Goal: Transaction & Acquisition: Purchase product/service

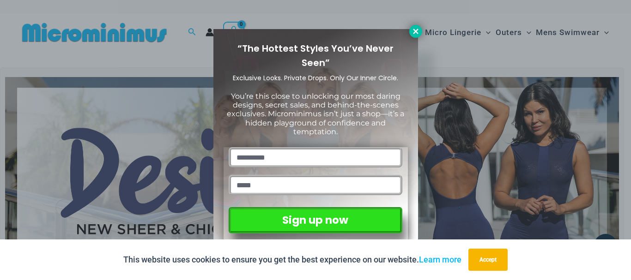
click at [414, 30] on icon at bounding box center [415, 31] width 5 height 5
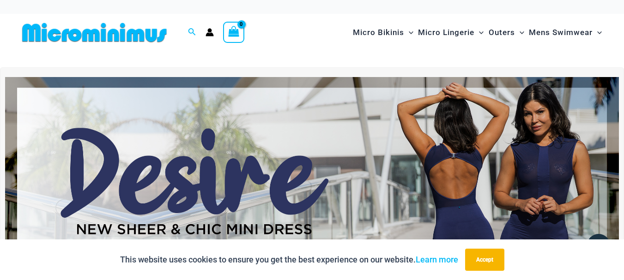
click at [390, 140] on img at bounding box center [312, 181] width 614 height 209
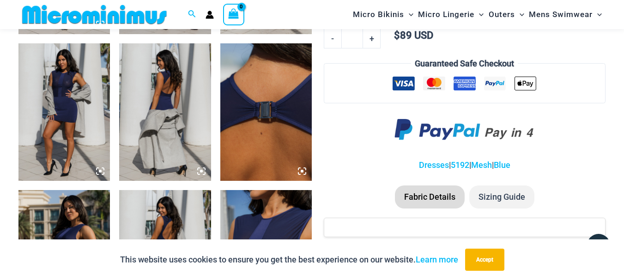
scroll to position [730, 0]
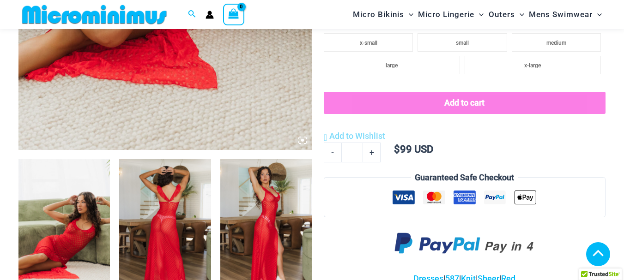
scroll to position [500, 0]
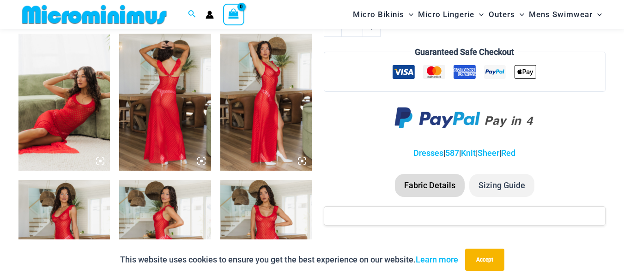
click at [75, 105] on img at bounding box center [63, 103] width 91 height 138
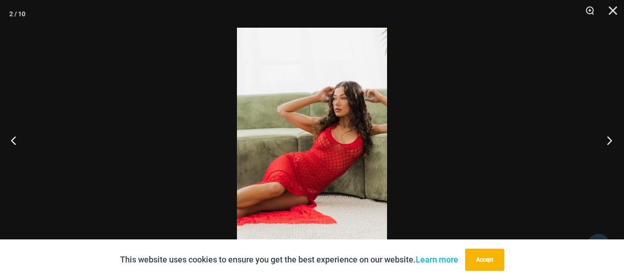
click at [609, 140] on button "Next" at bounding box center [606, 140] width 35 height 46
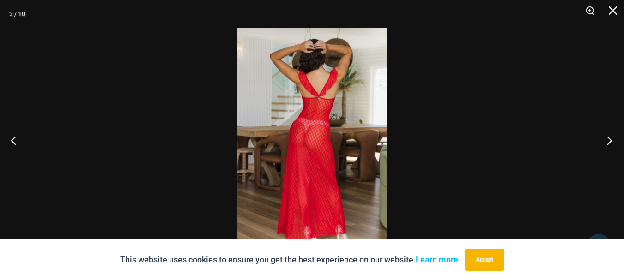
click at [609, 139] on button "Next" at bounding box center [606, 140] width 35 height 46
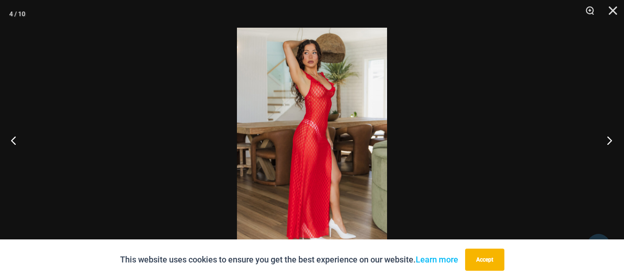
click at [609, 139] on button "Next" at bounding box center [606, 140] width 35 height 46
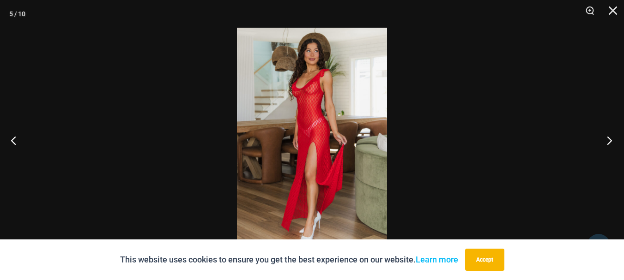
click at [609, 139] on button "Next" at bounding box center [606, 140] width 35 height 46
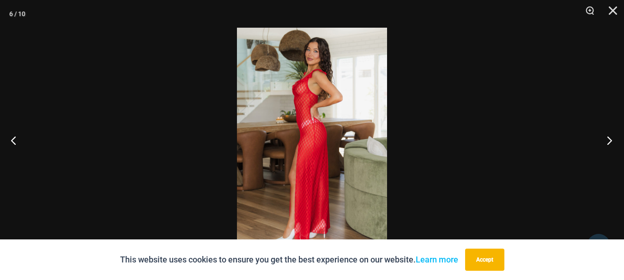
click at [609, 139] on button "Next" at bounding box center [606, 140] width 35 height 46
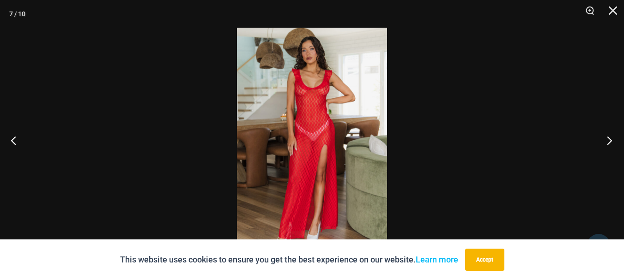
click at [609, 139] on button "Next" at bounding box center [606, 140] width 35 height 46
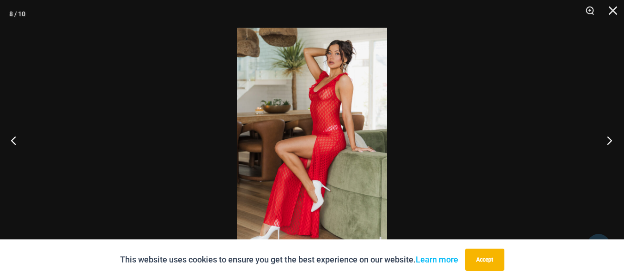
click at [609, 139] on button "Next" at bounding box center [606, 140] width 35 height 46
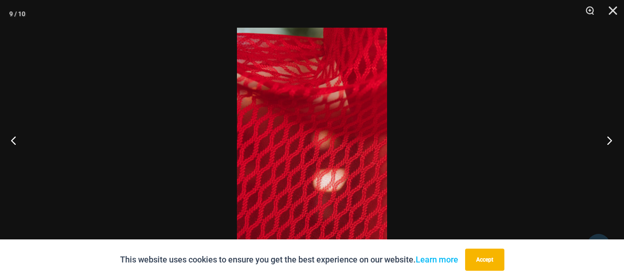
click at [609, 139] on button "Next" at bounding box center [606, 140] width 35 height 46
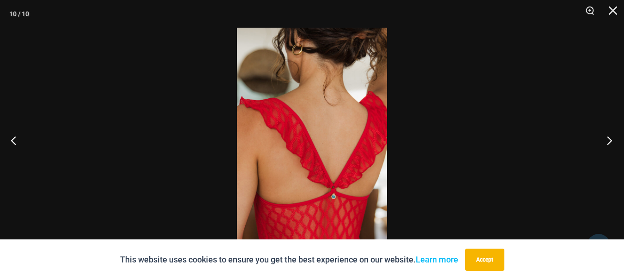
click at [609, 139] on button "Next" at bounding box center [606, 140] width 35 height 46
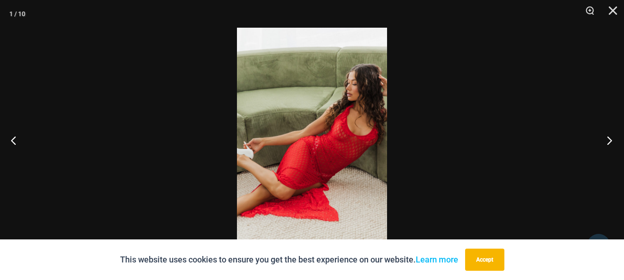
click at [609, 139] on button "Next" at bounding box center [606, 140] width 35 height 46
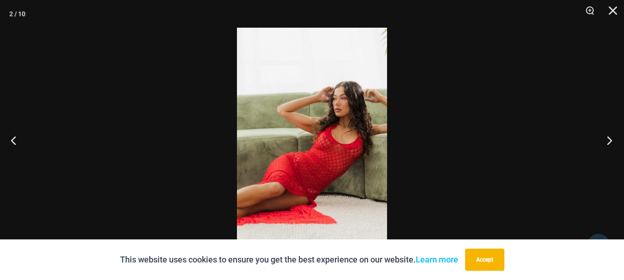
click at [609, 139] on button "Next" at bounding box center [606, 140] width 35 height 46
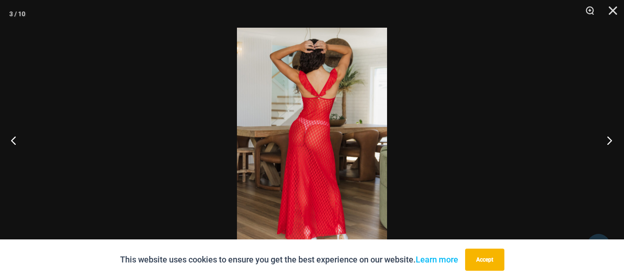
click at [609, 139] on button "Next" at bounding box center [606, 140] width 35 height 46
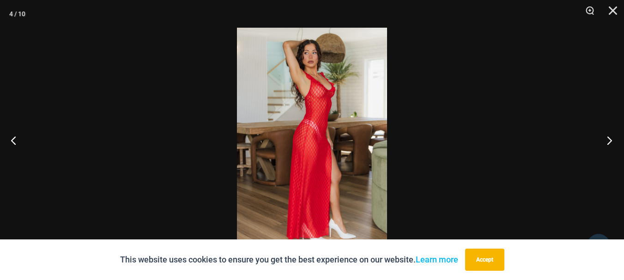
click at [609, 139] on button "Next" at bounding box center [606, 140] width 35 height 46
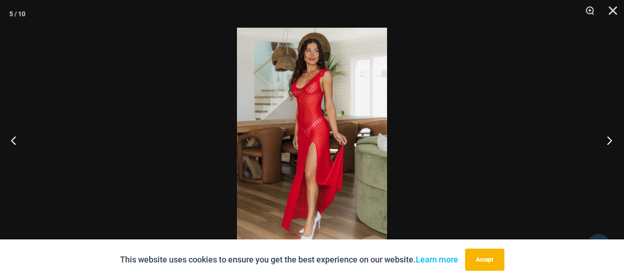
click at [609, 139] on button "Next" at bounding box center [606, 140] width 35 height 46
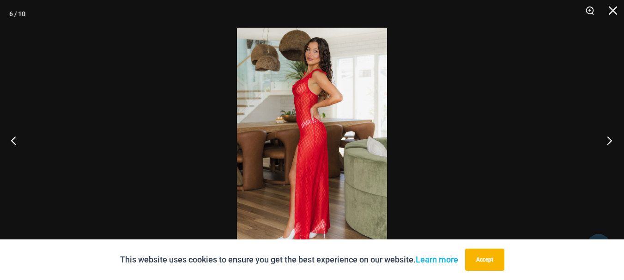
click at [609, 139] on button "Next" at bounding box center [606, 140] width 35 height 46
